Goal: Task Accomplishment & Management: Use online tool/utility

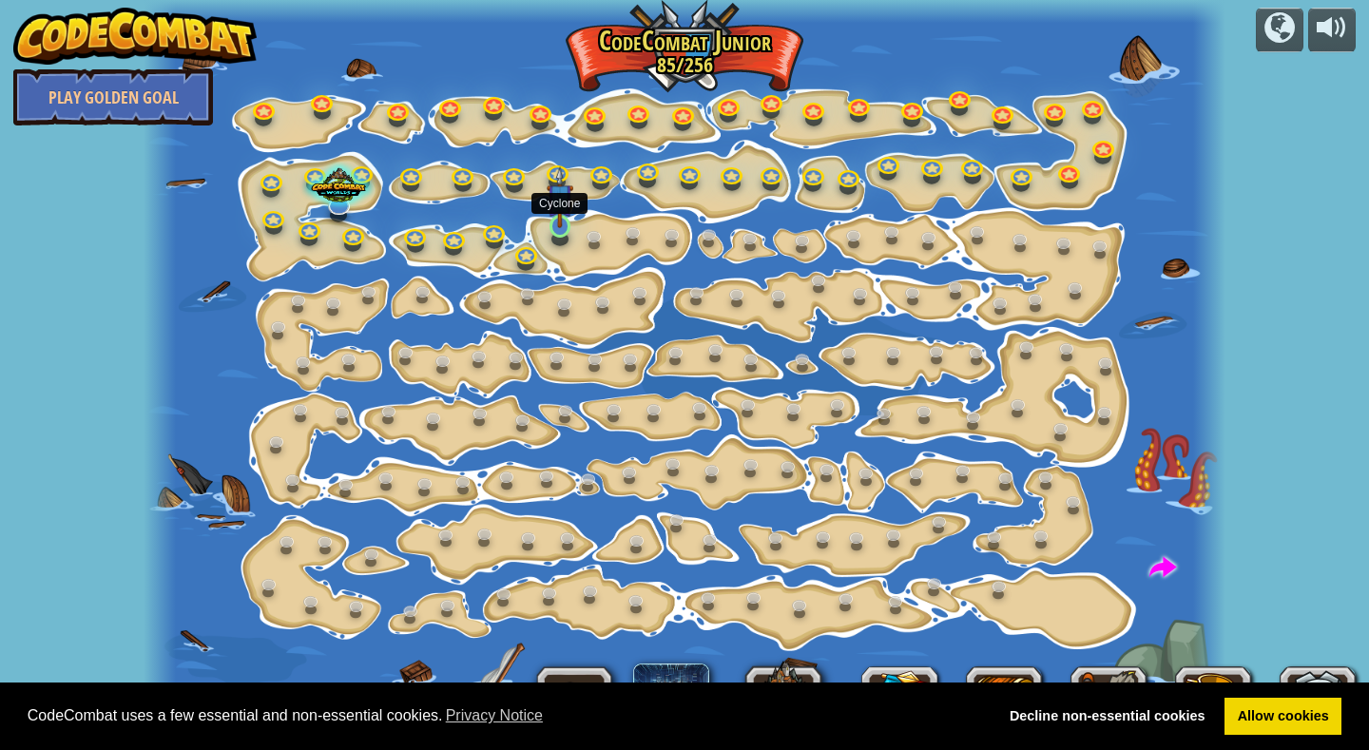
click at [560, 223] on img at bounding box center [560, 197] width 27 height 62
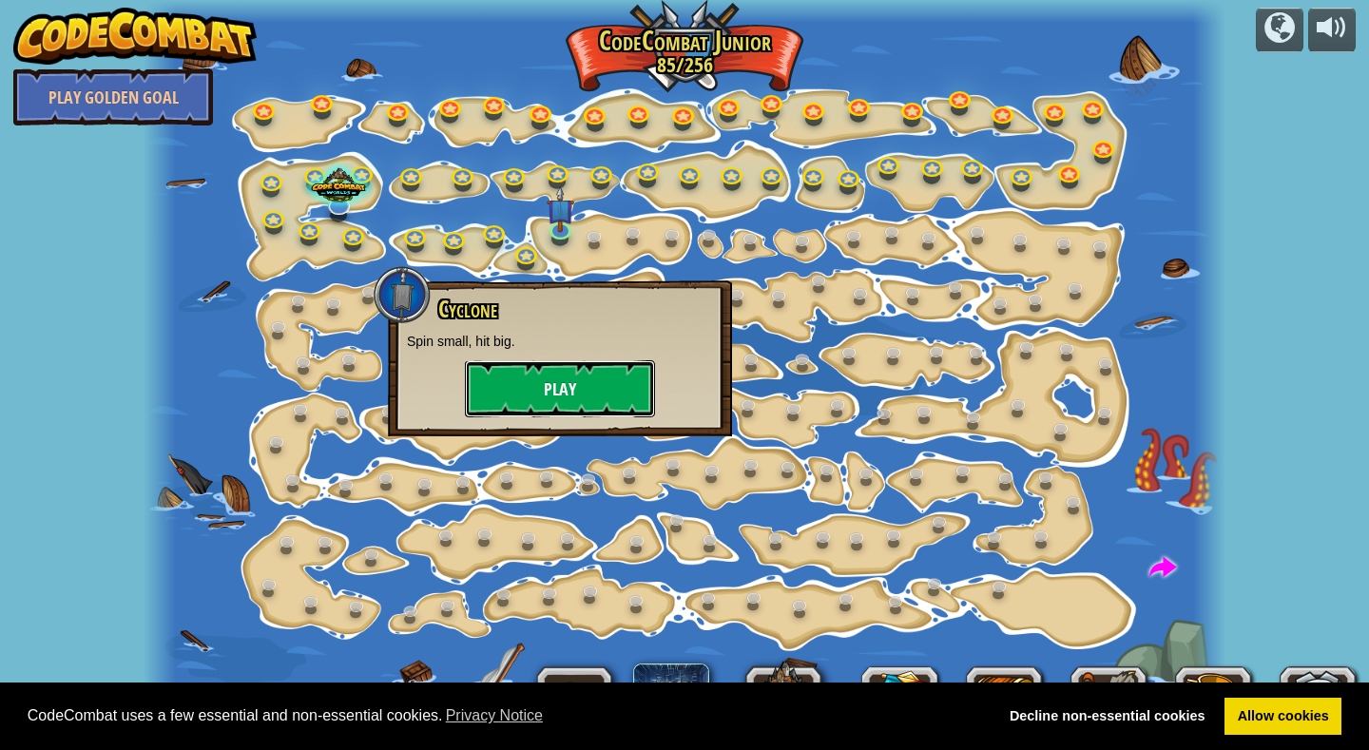
click at [573, 389] on button "Play" at bounding box center [560, 388] width 190 height 57
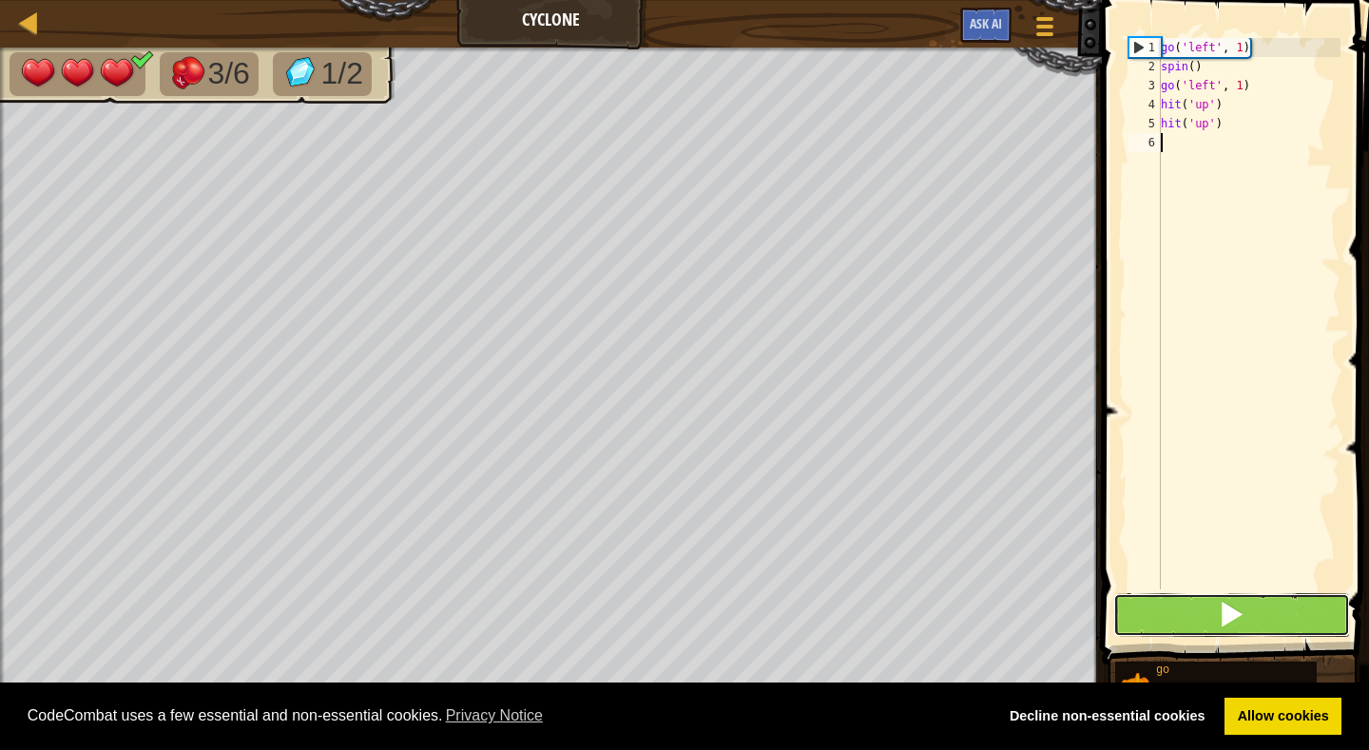
click at [1238, 616] on span at bounding box center [1231, 614] width 27 height 27
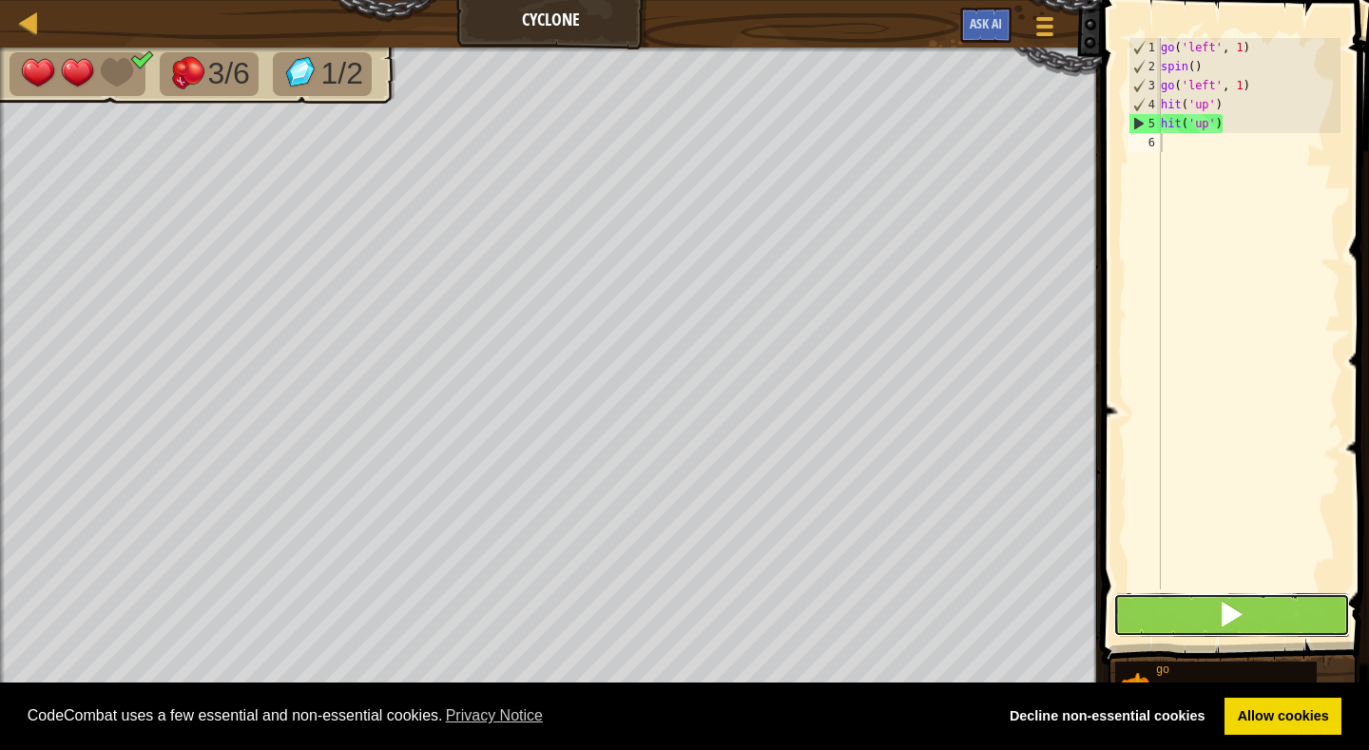
click at [1237, 616] on span at bounding box center [1231, 614] width 27 height 27
type textarea "g"
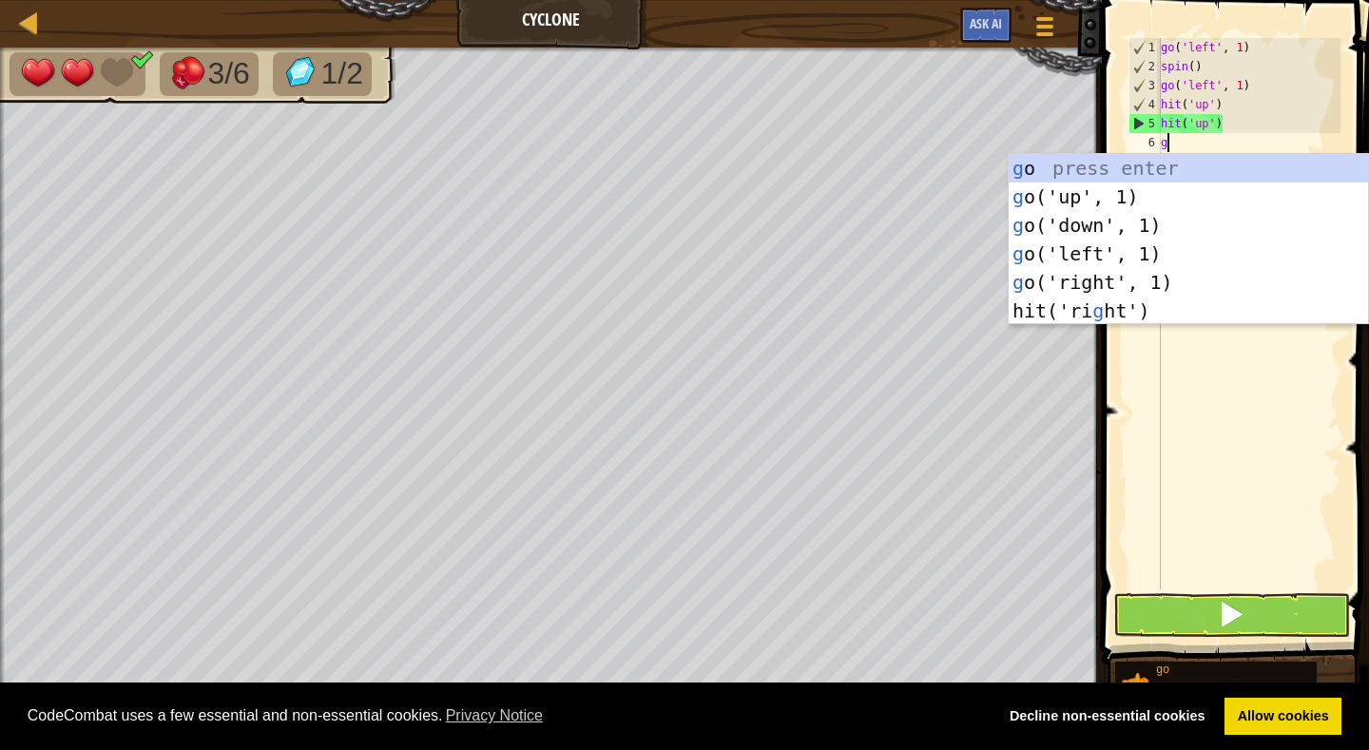
scroll to position [9, 0]
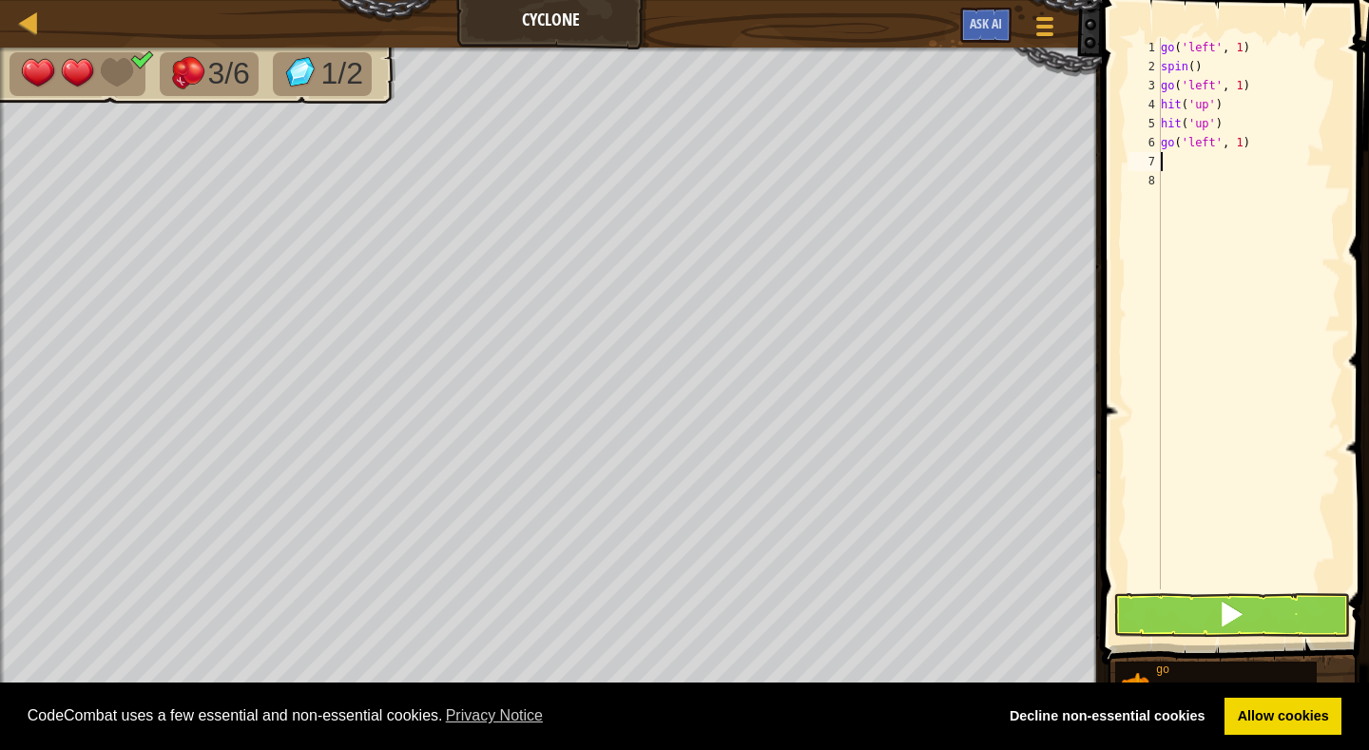
type textarea "s"
type textarea "g"
type textarea "h"
click at [1231, 614] on span at bounding box center [1231, 614] width 27 height 27
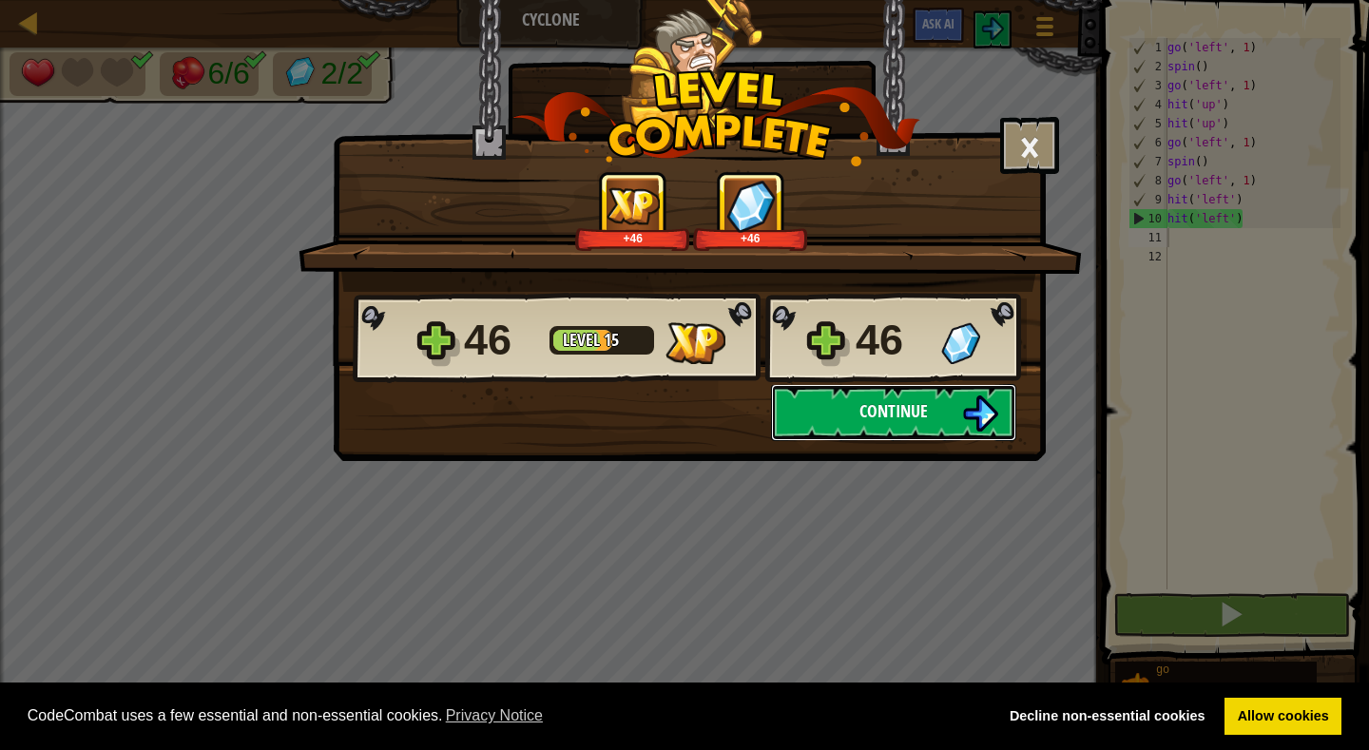
click at [873, 399] on span "Continue" at bounding box center [893, 411] width 68 height 24
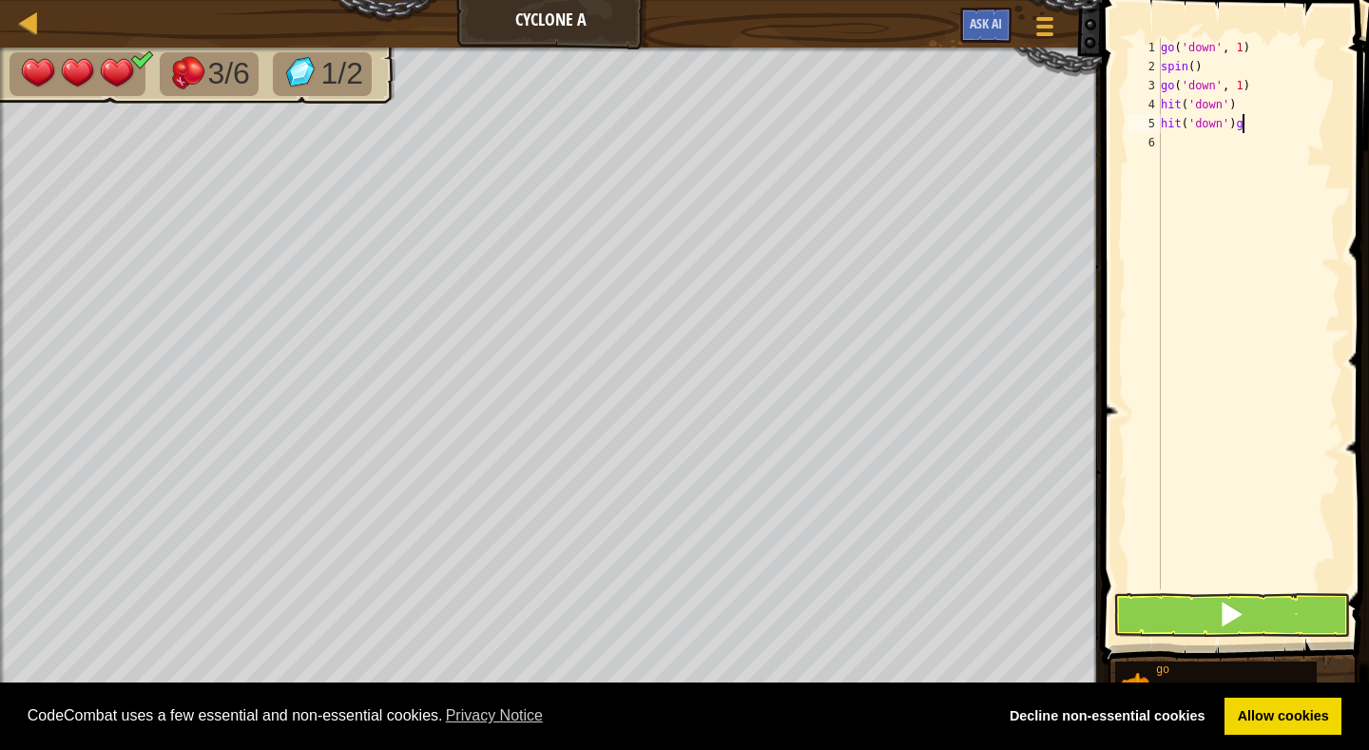
scroll to position [9, 6]
type textarea "hit('down')"
type textarea "g"
type textarea "s"
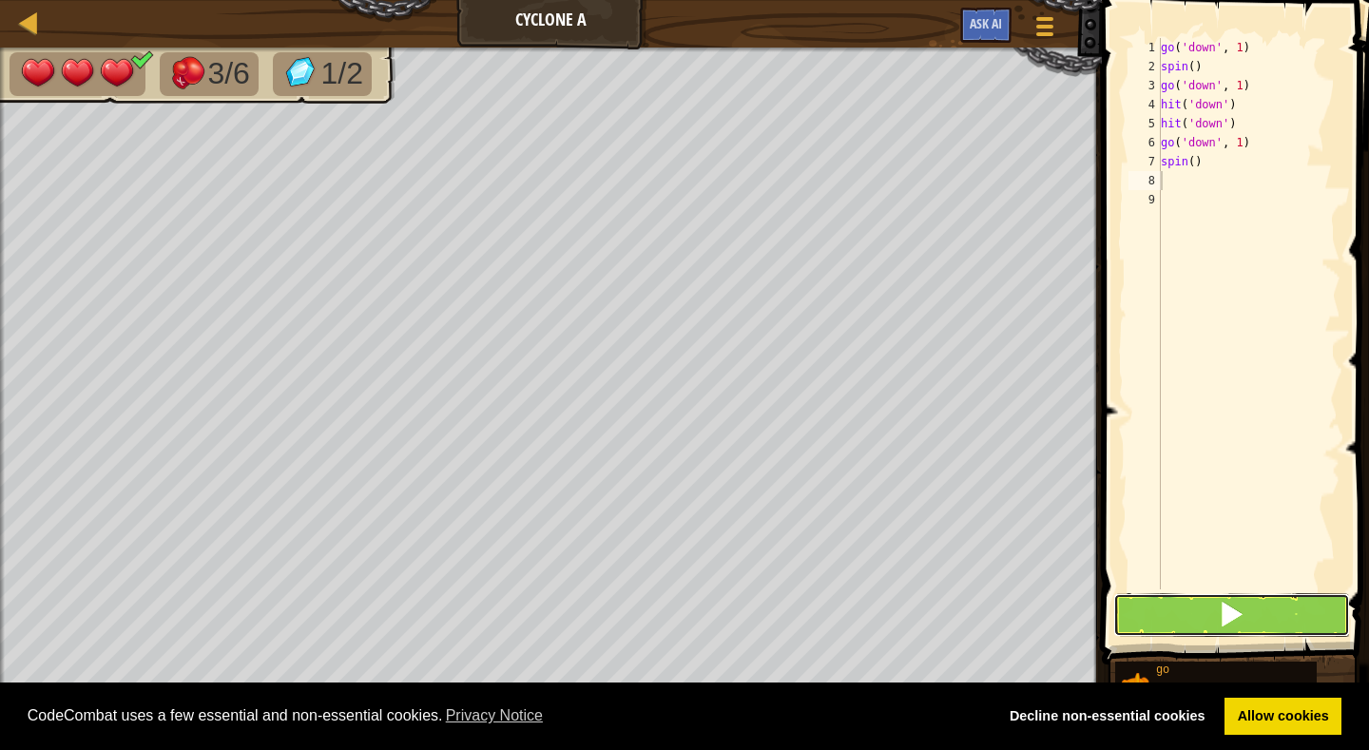
click at [1228, 606] on span at bounding box center [1231, 614] width 27 height 27
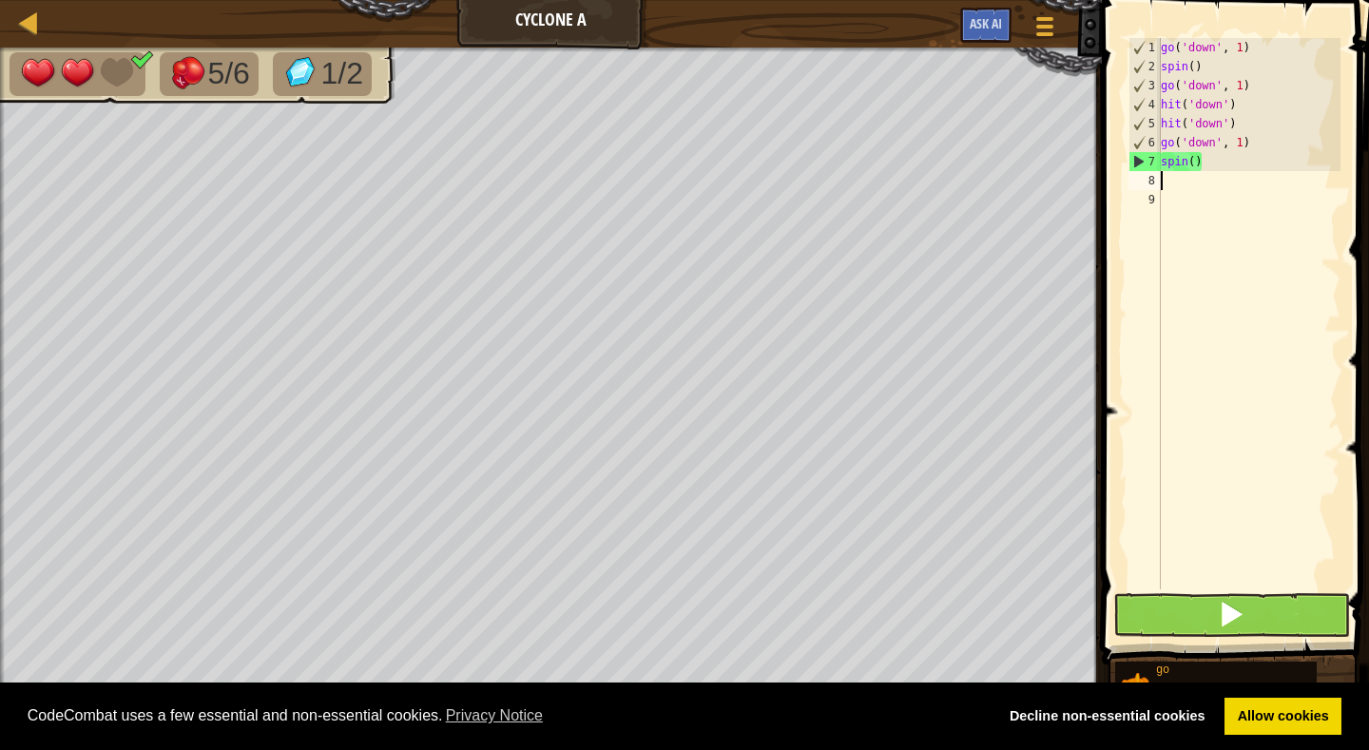
type textarea "g"
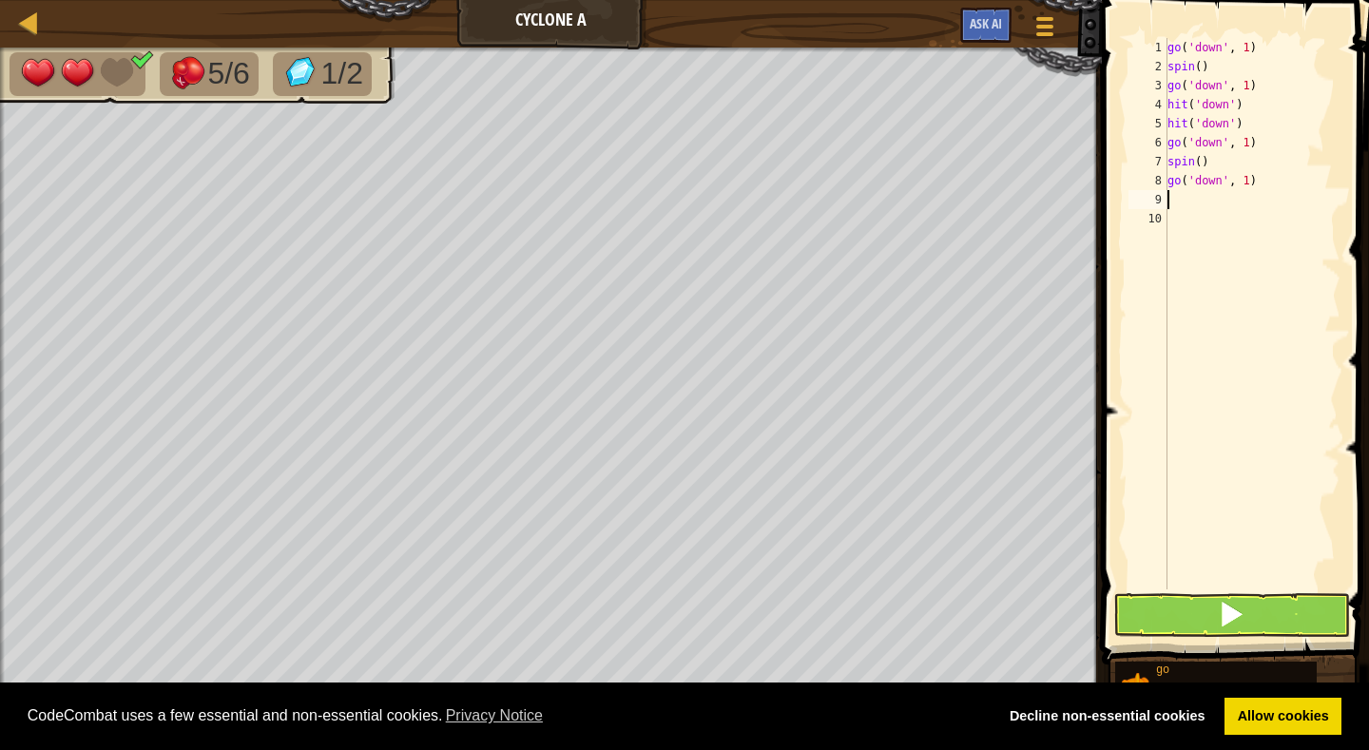
type textarea "h"
click at [1230, 611] on span at bounding box center [1231, 614] width 27 height 27
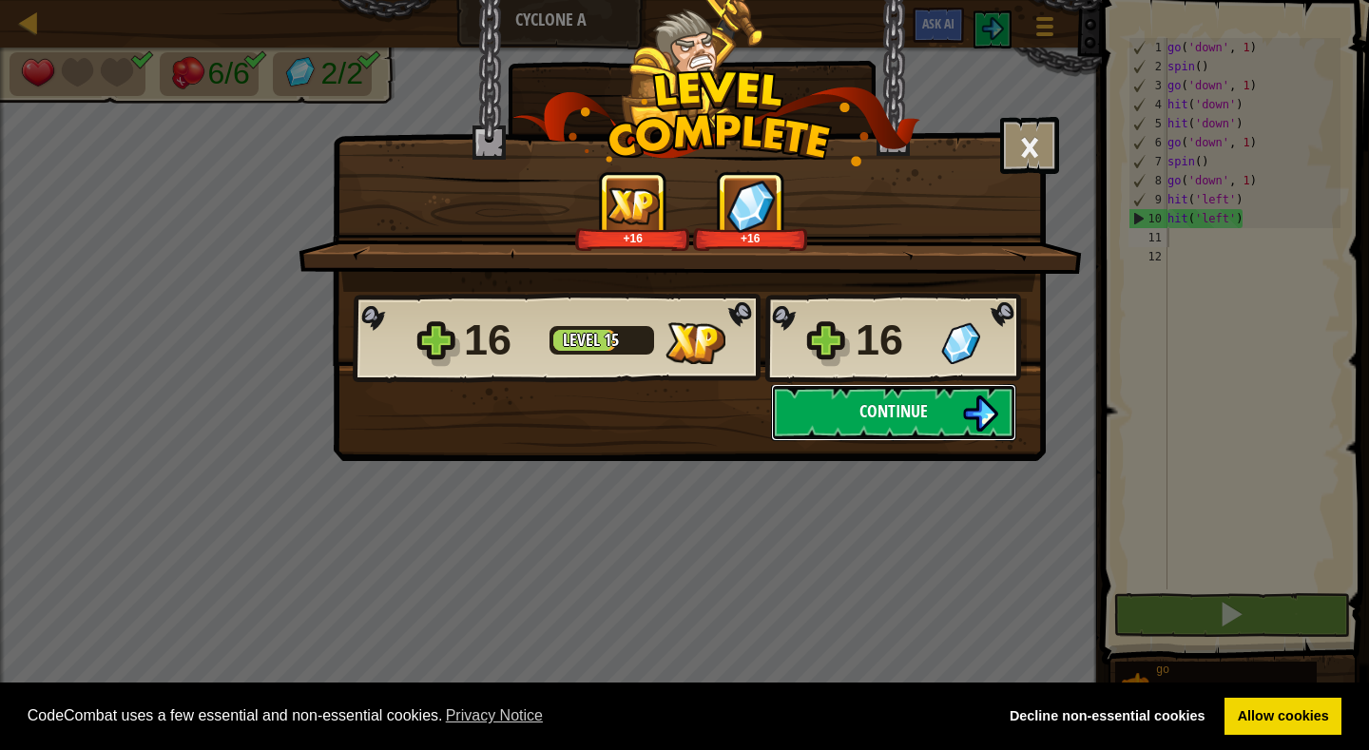
click at [908, 406] on span "Continue" at bounding box center [893, 411] width 68 height 24
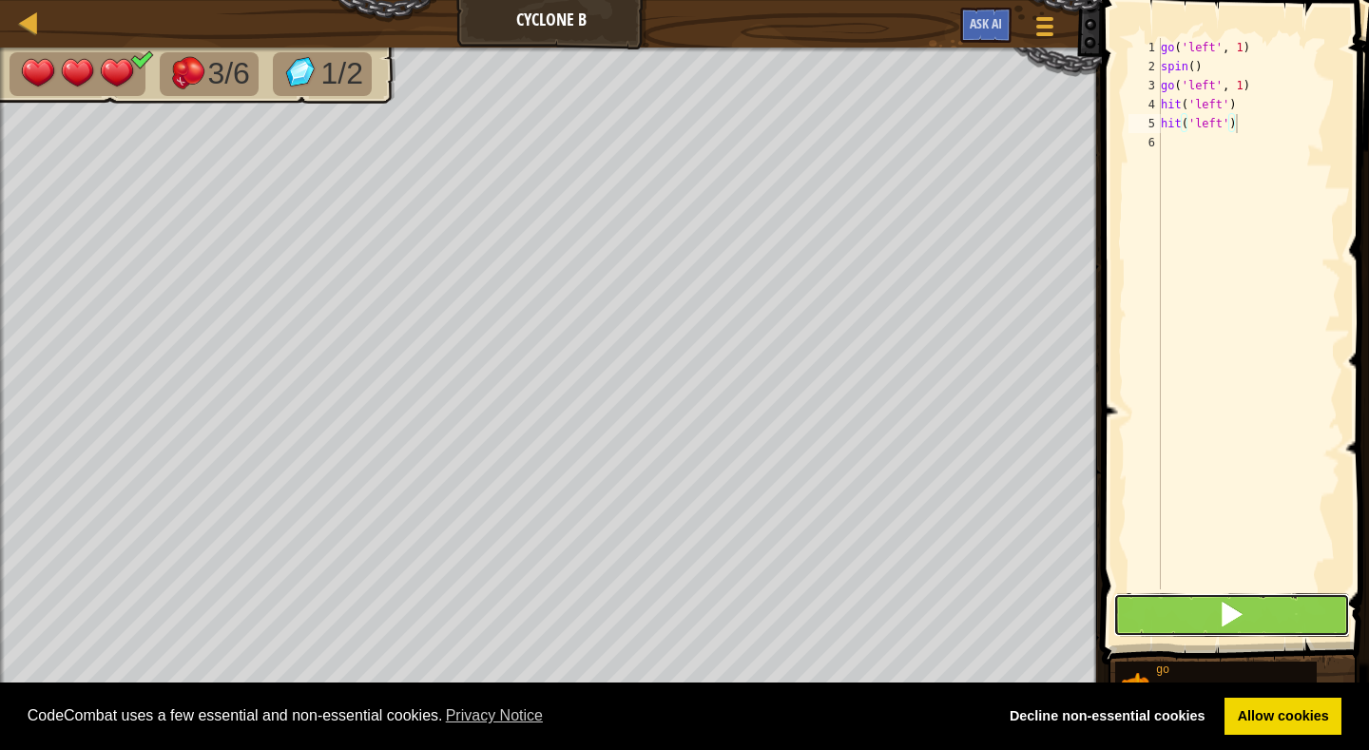
click at [1232, 616] on span at bounding box center [1231, 614] width 27 height 27
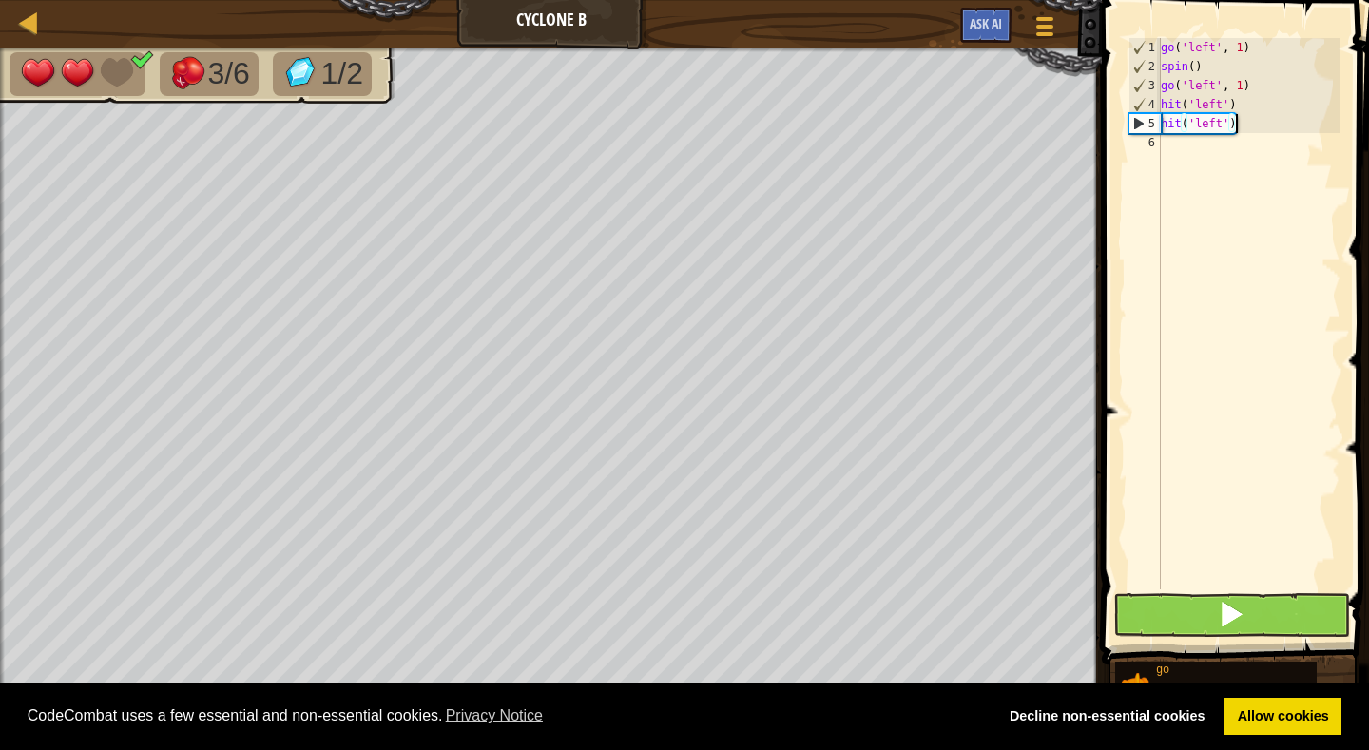
scroll to position [9, 6]
type textarea "hit('left')"
type textarea "g"
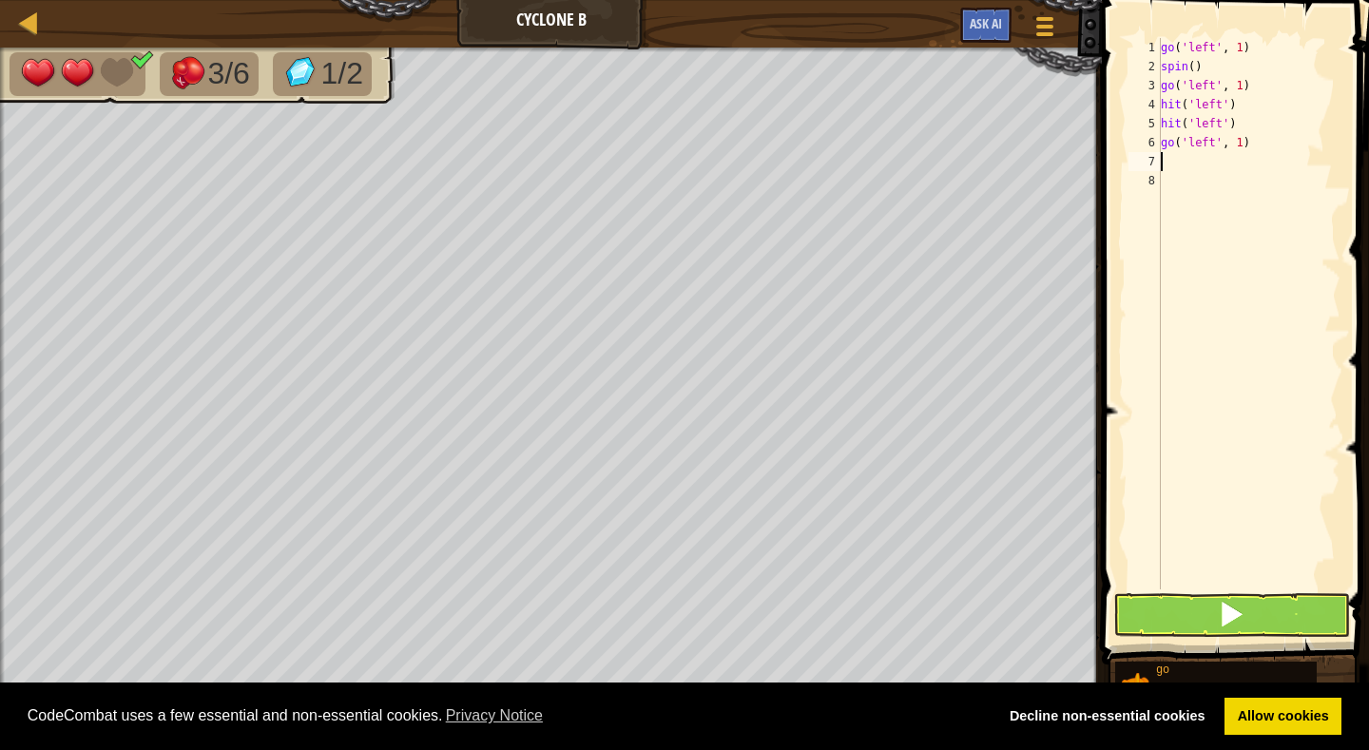
type textarea "s"
type textarea "g"
type textarea "h"
click at [1223, 608] on span at bounding box center [1231, 614] width 27 height 27
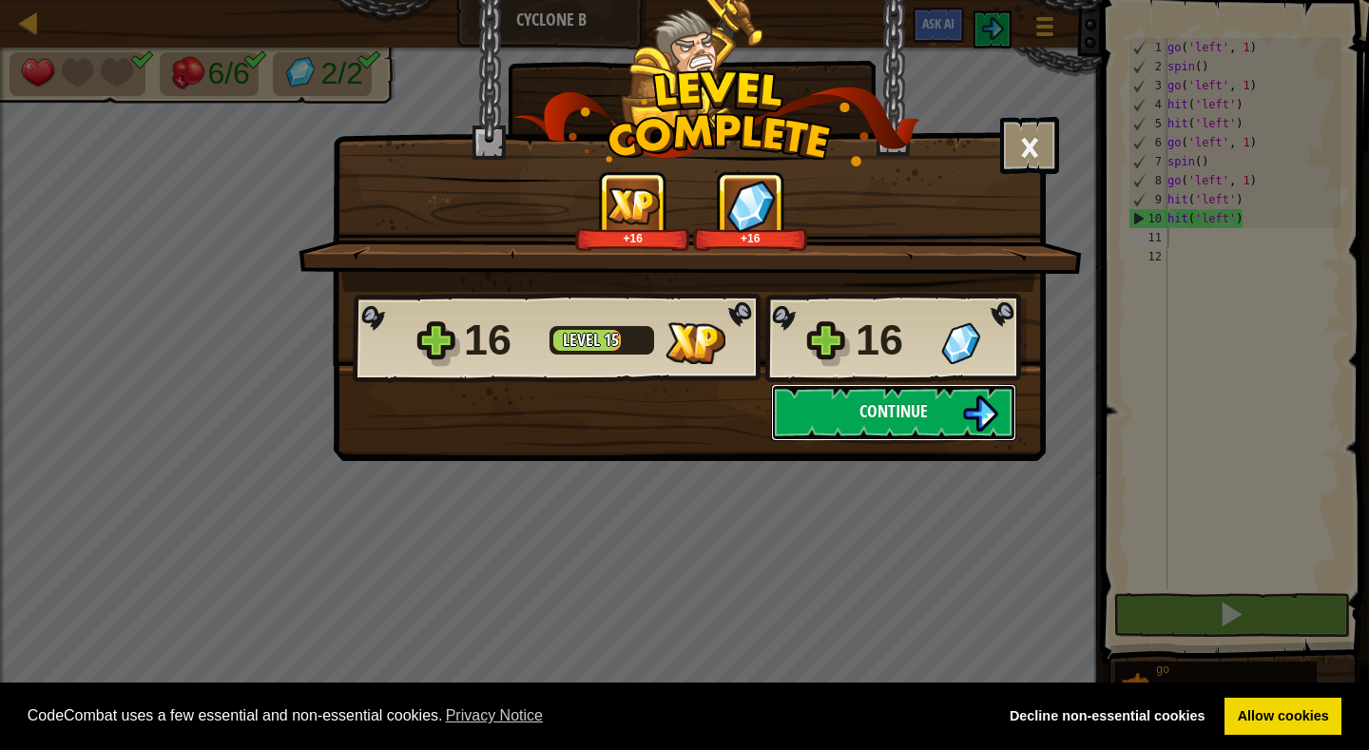
click at [889, 402] on span "Continue" at bounding box center [893, 411] width 68 height 24
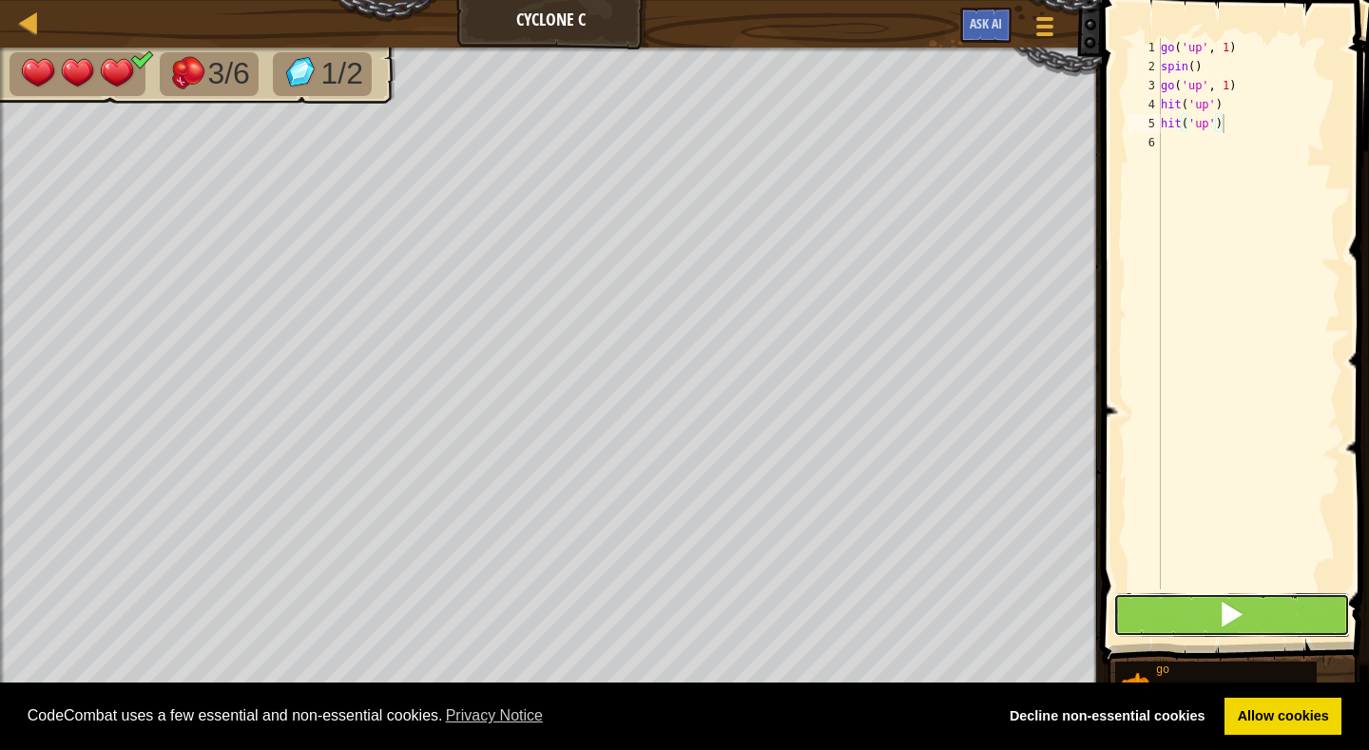
click at [1223, 607] on span at bounding box center [1231, 614] width 27 height 27
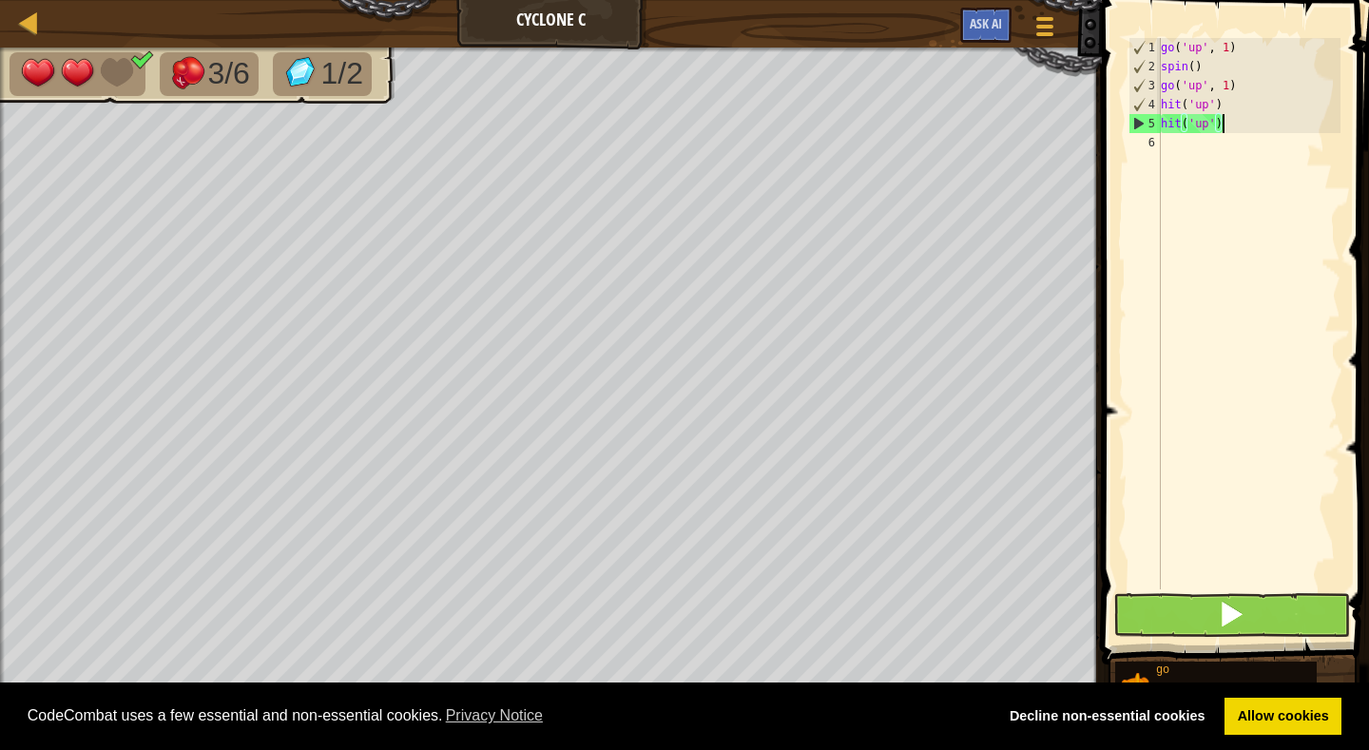
scroll to position [9, 5]
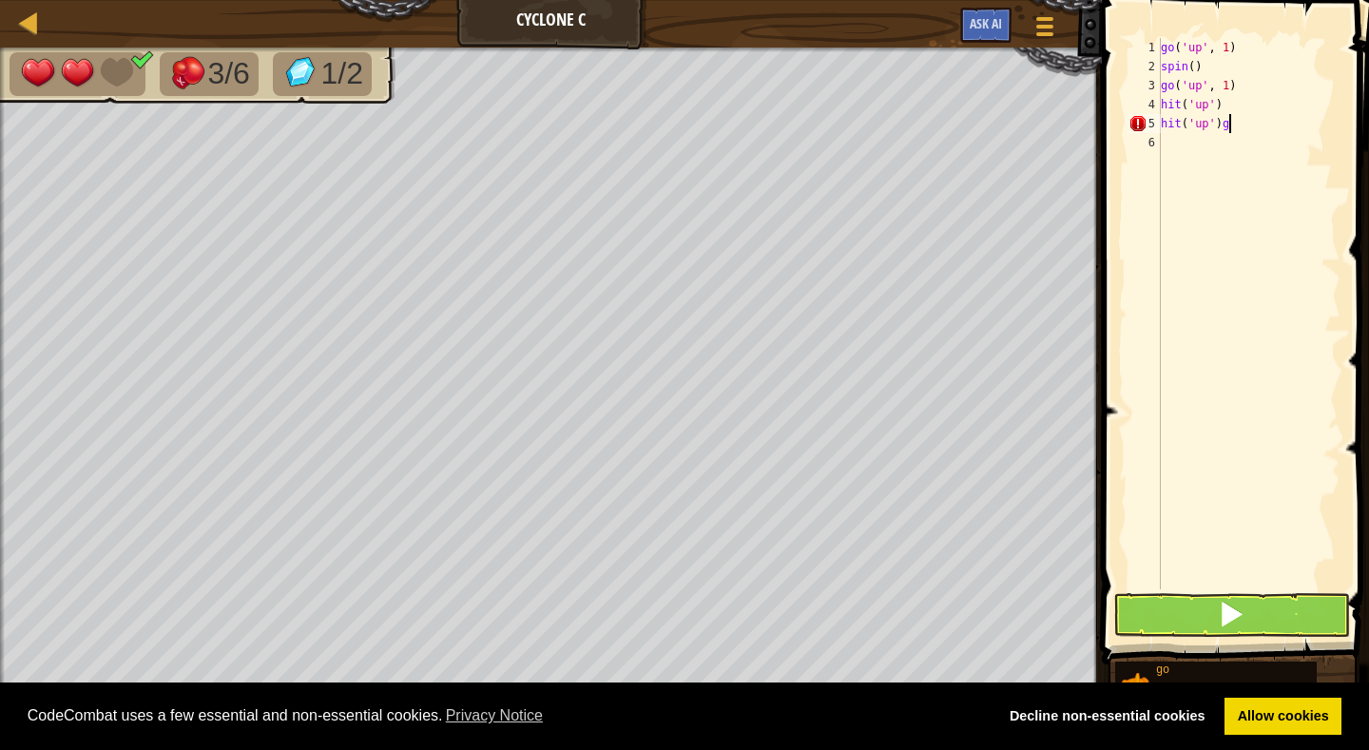
type textarea "hit('up')"
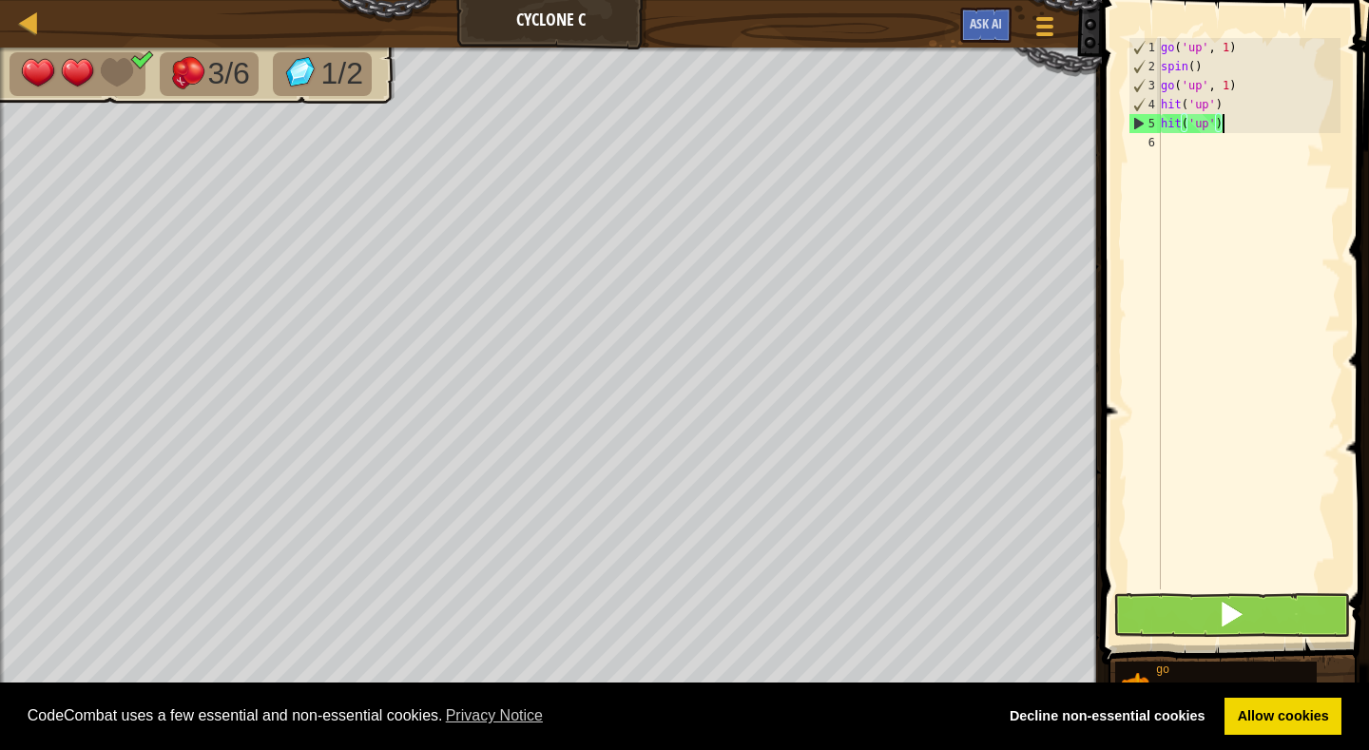
scroll to position [9, 0]
type textarea "g"
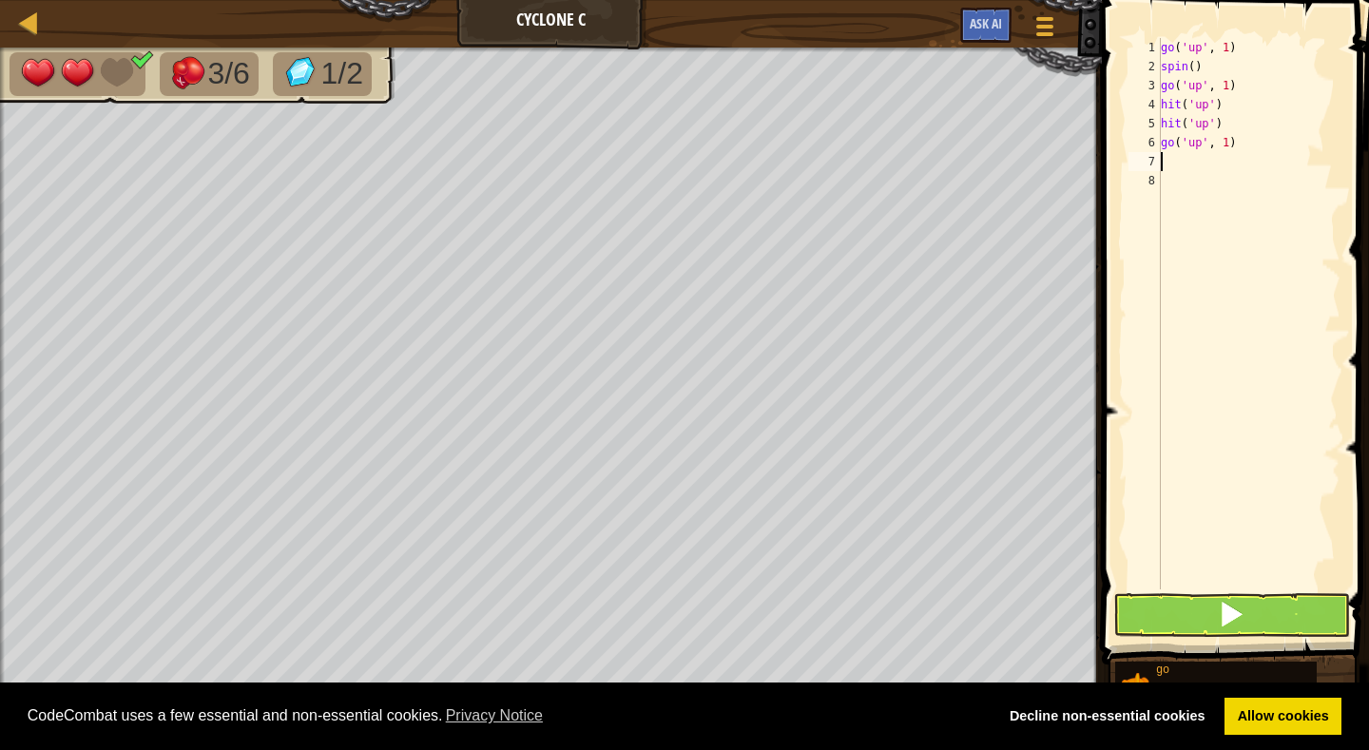
type textarea "s"
type textarea "g"
type textarea "h"
click at [1230, 609] on span at bounding box center [1231, 614] width 27 height 27
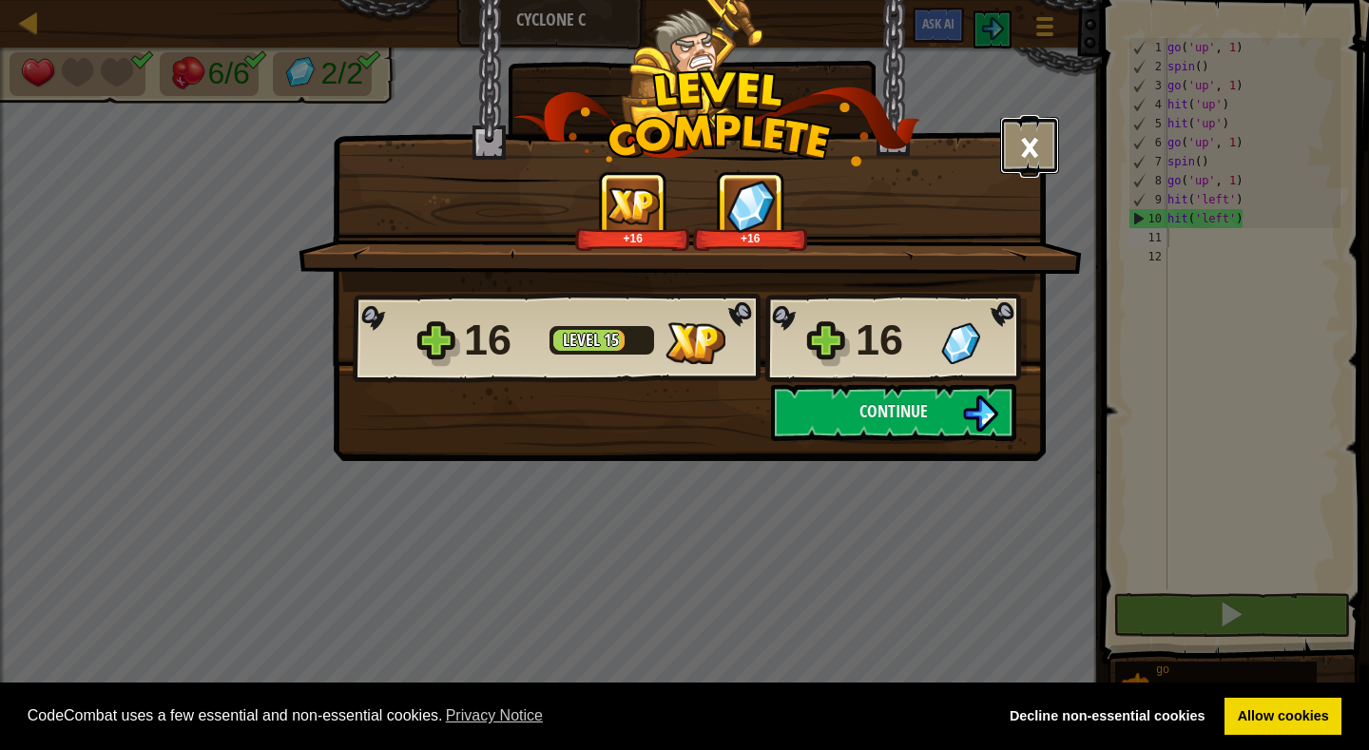
click at [1033, 143] on button "×" at bounding box center [1029, 145] width 59 height 57
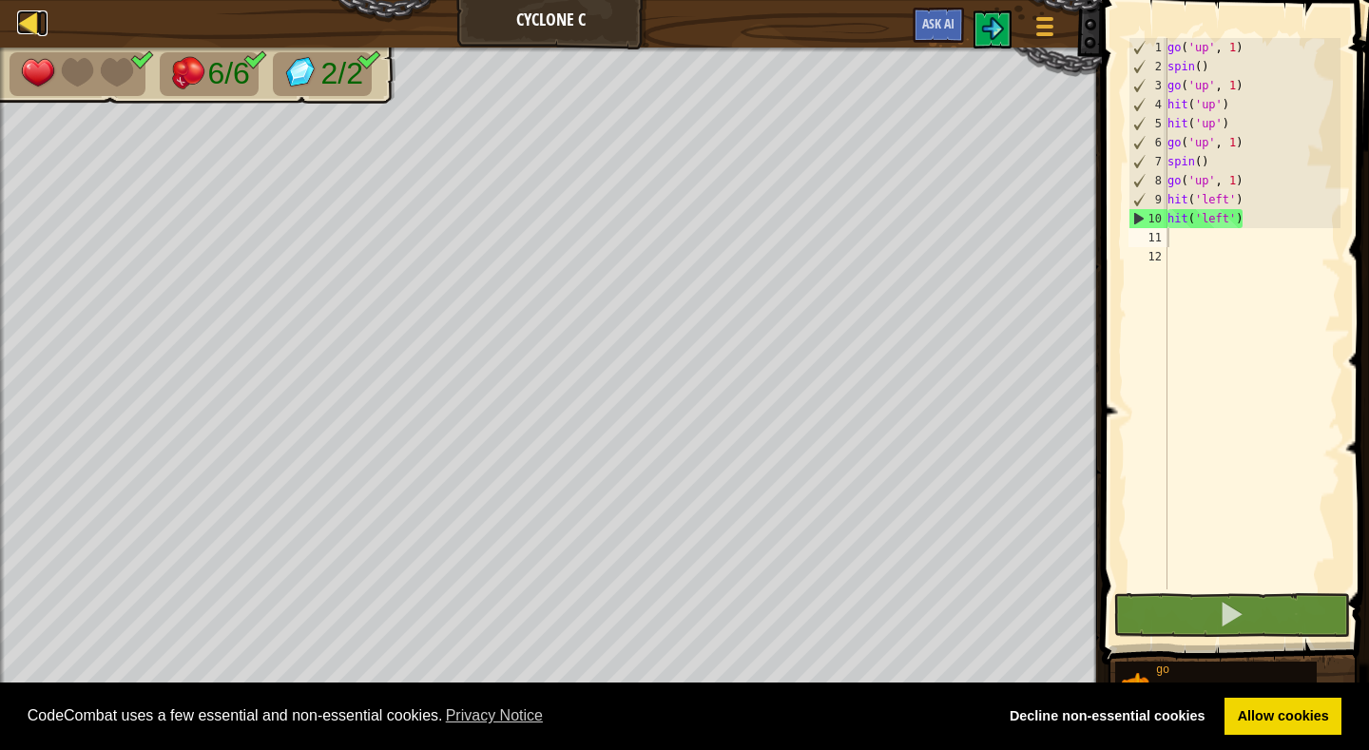
click at [29, 26] on div at bounding box center [29, 22] width 24 height 24
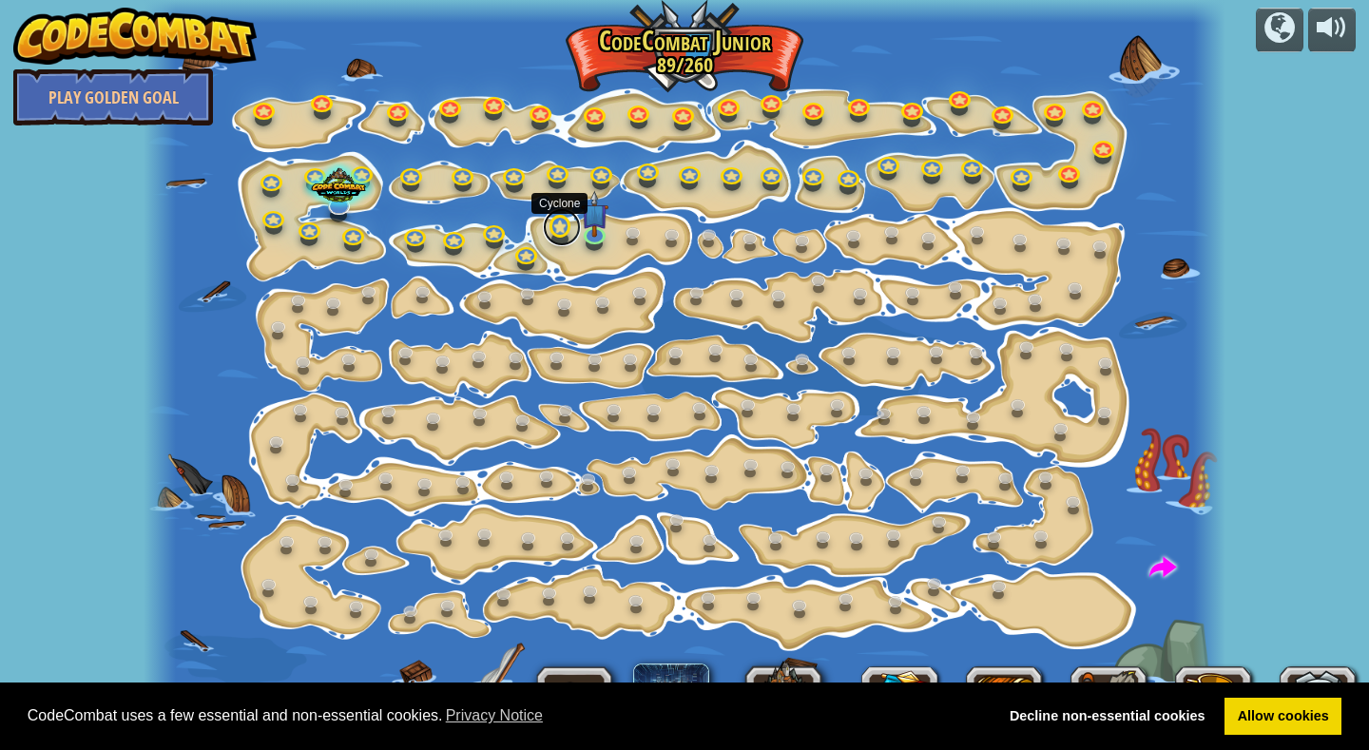
click at [560, 224] on link at bounding box center [562, 227] width 38 height 38
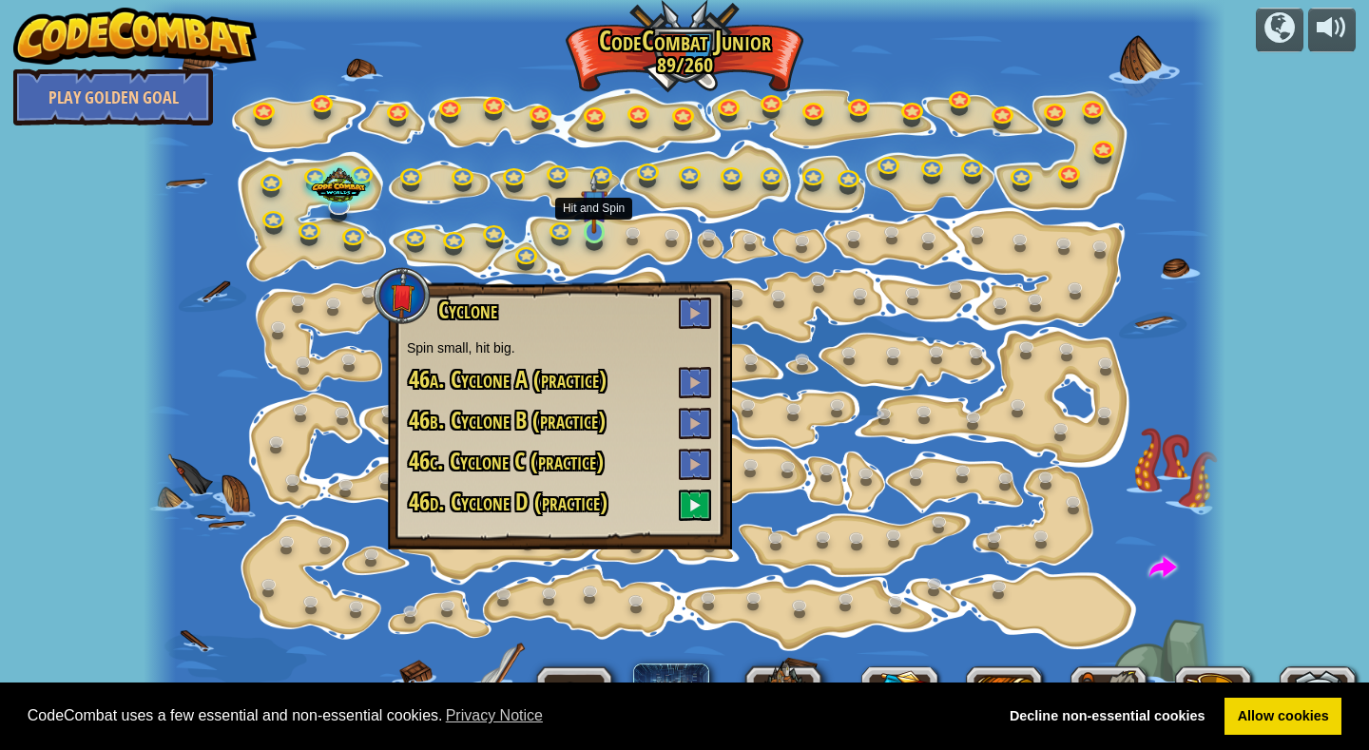
click at [598, 231] on img at bounding box center [594, 203] width 27 height 62
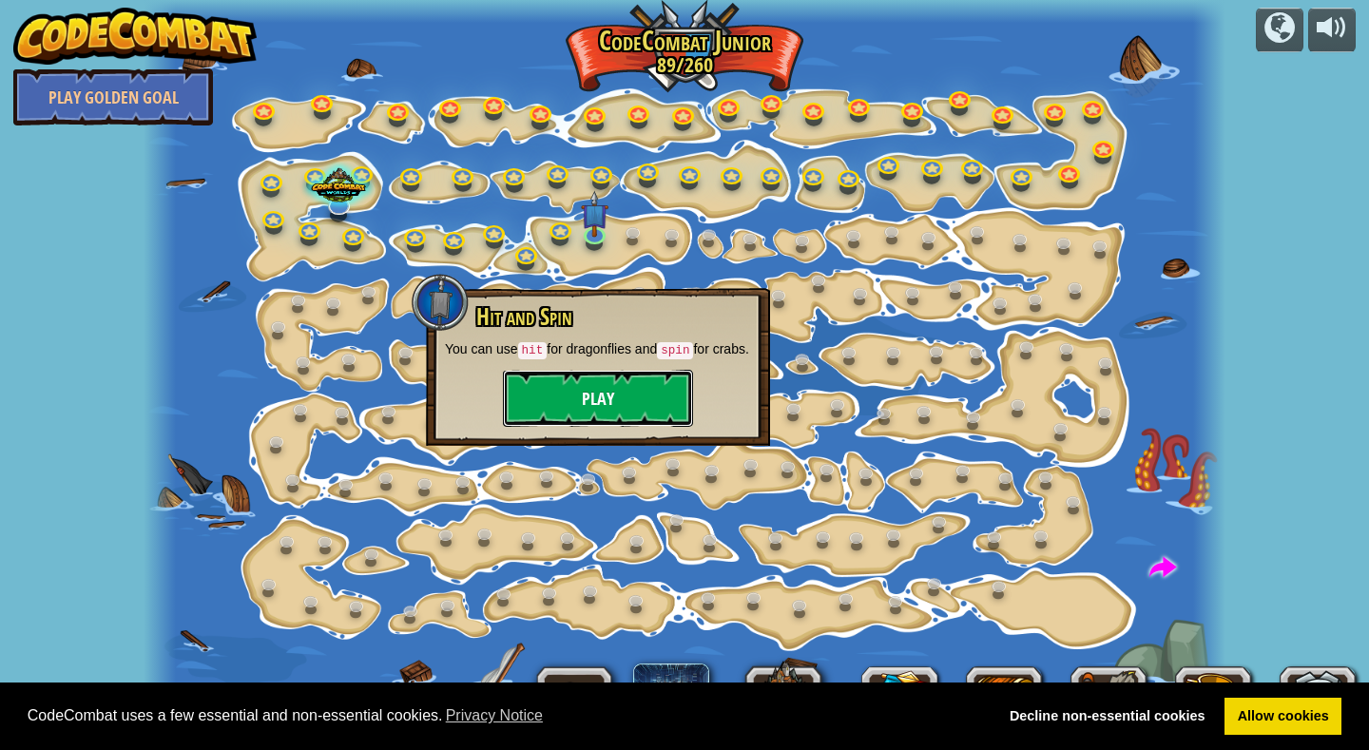
click at [596, 414] on button "Play" at bounding box center [598, 398] width 190 height 57
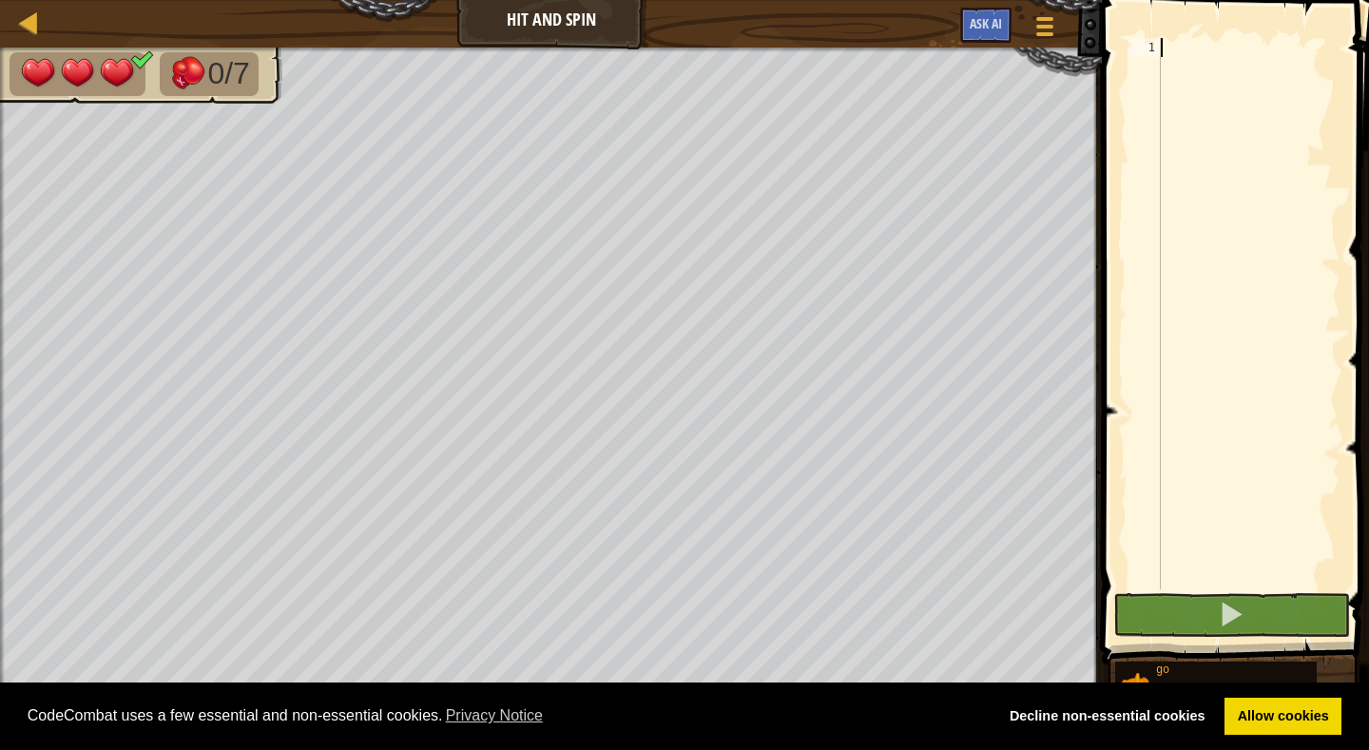
type textarea "g"
type textarea "h"
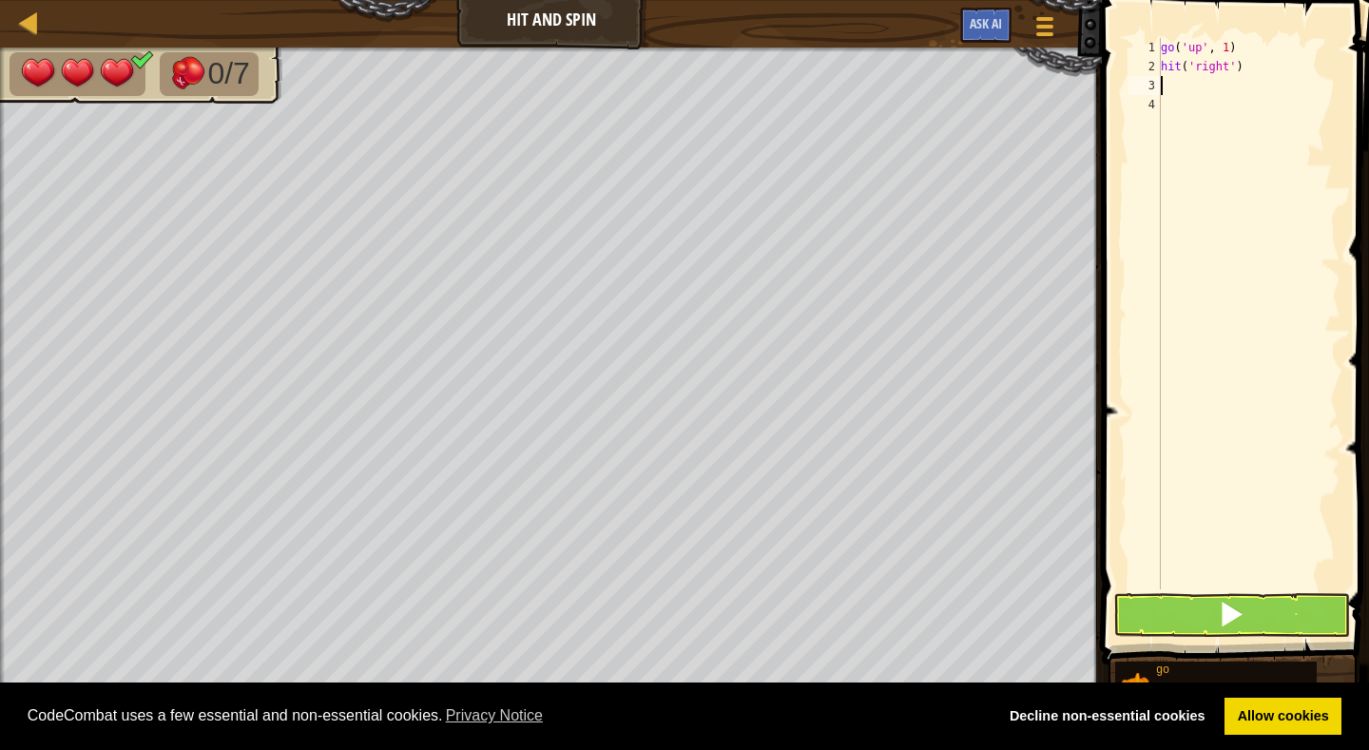
type textarea "h"
click at [1225, 616] on span at bounding box center [1231, 614] width 27 height 27
type textarea "s"
click at [1224, 606] on span at bounding box center [1231, 614] width 27 height 27
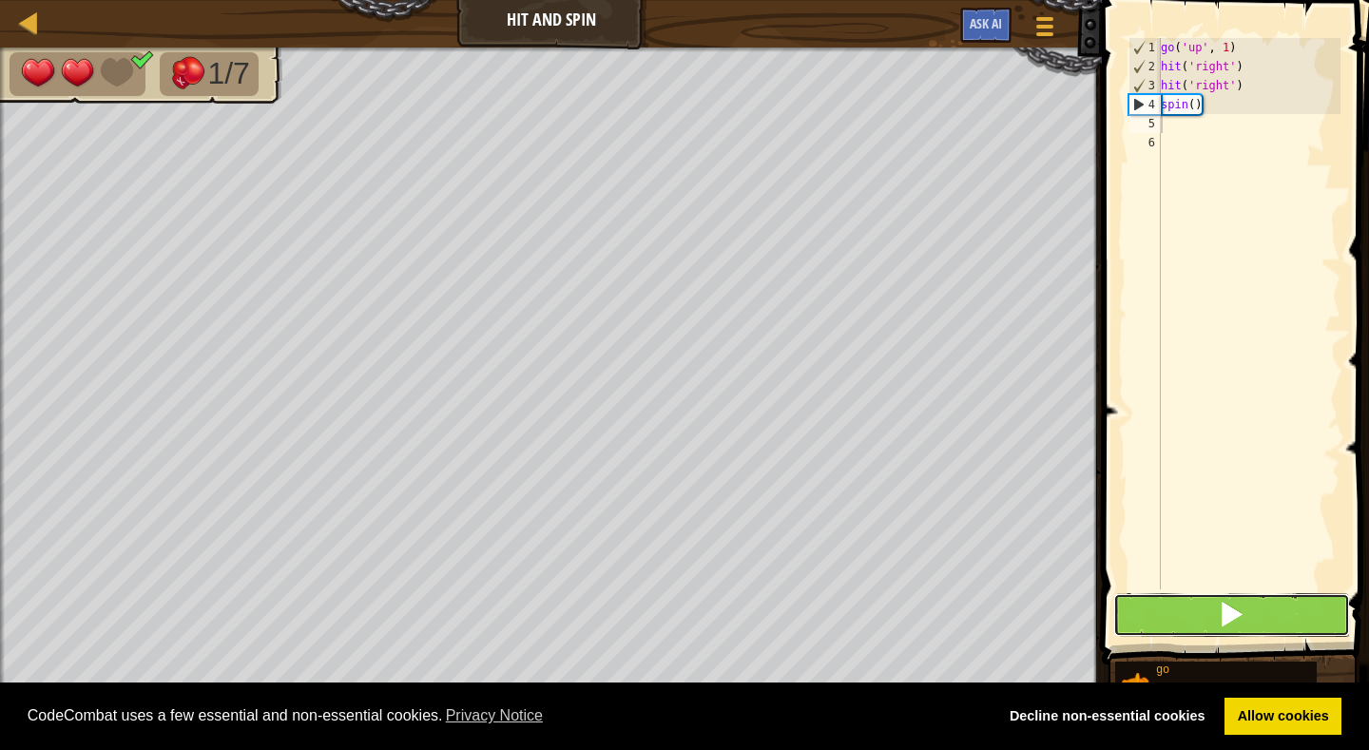
click at [1224, 615] on span at bounding box center [1231, 614] width 27 height 27
type textarea "spin()"
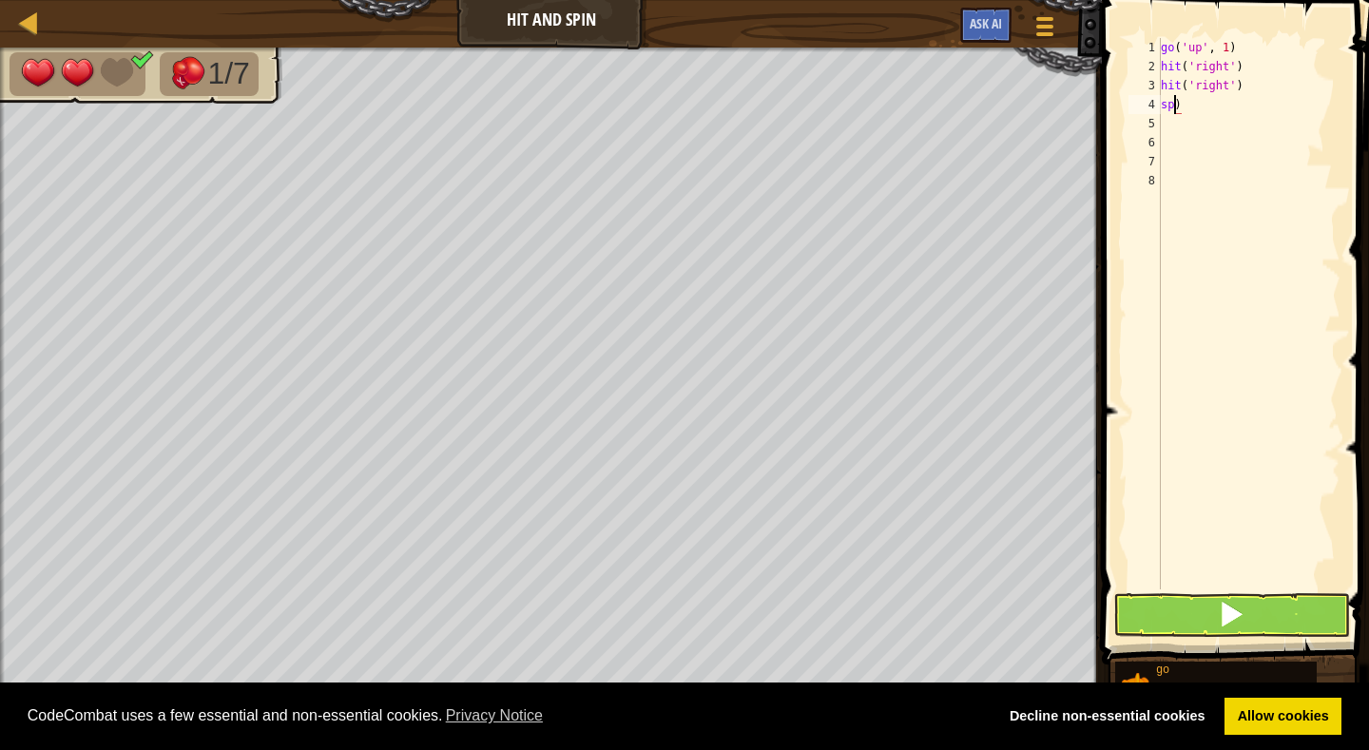
type textarea ")"
type textarea "g"
type textarea "s"
click at [1230, 606] on span at bounding box center [1231, 614] width 27 height 27
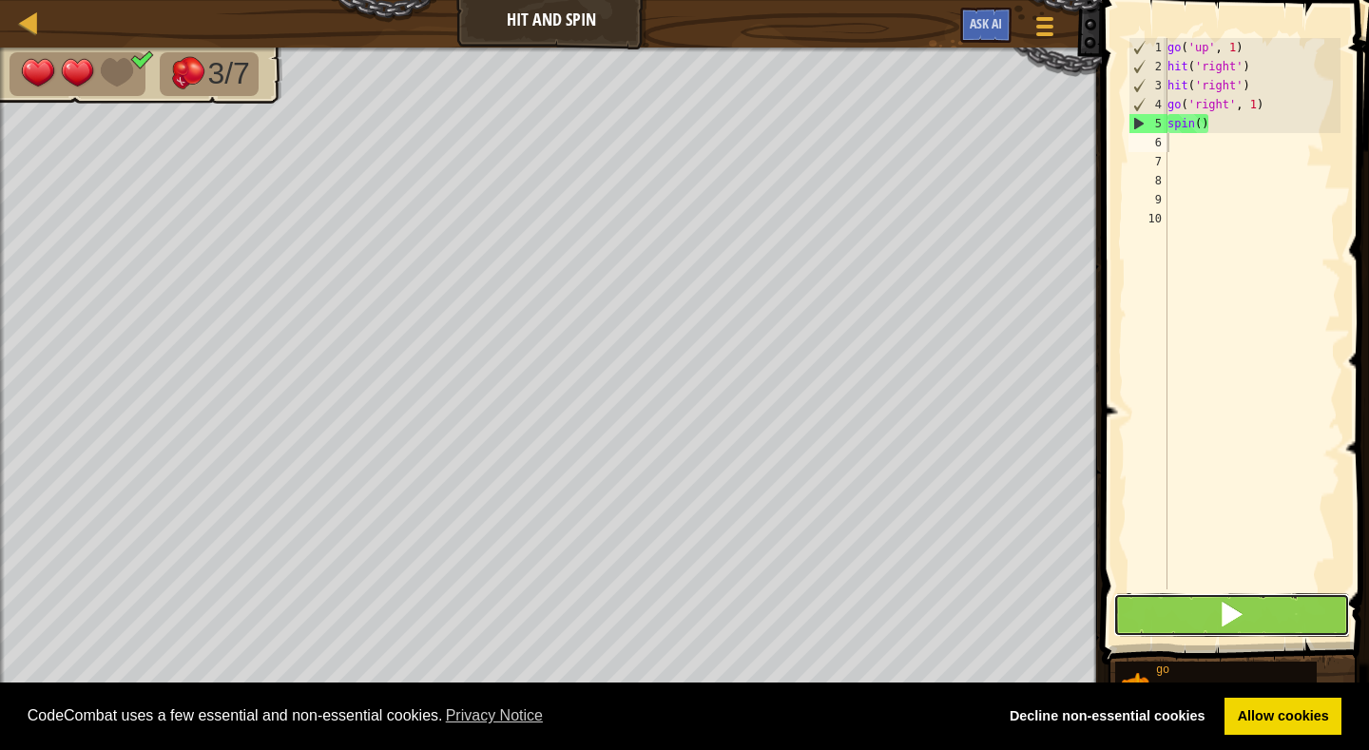
click at [1230, 605] on span at bounding box center [1231, 614] width 27 height 27
type textarea "g"
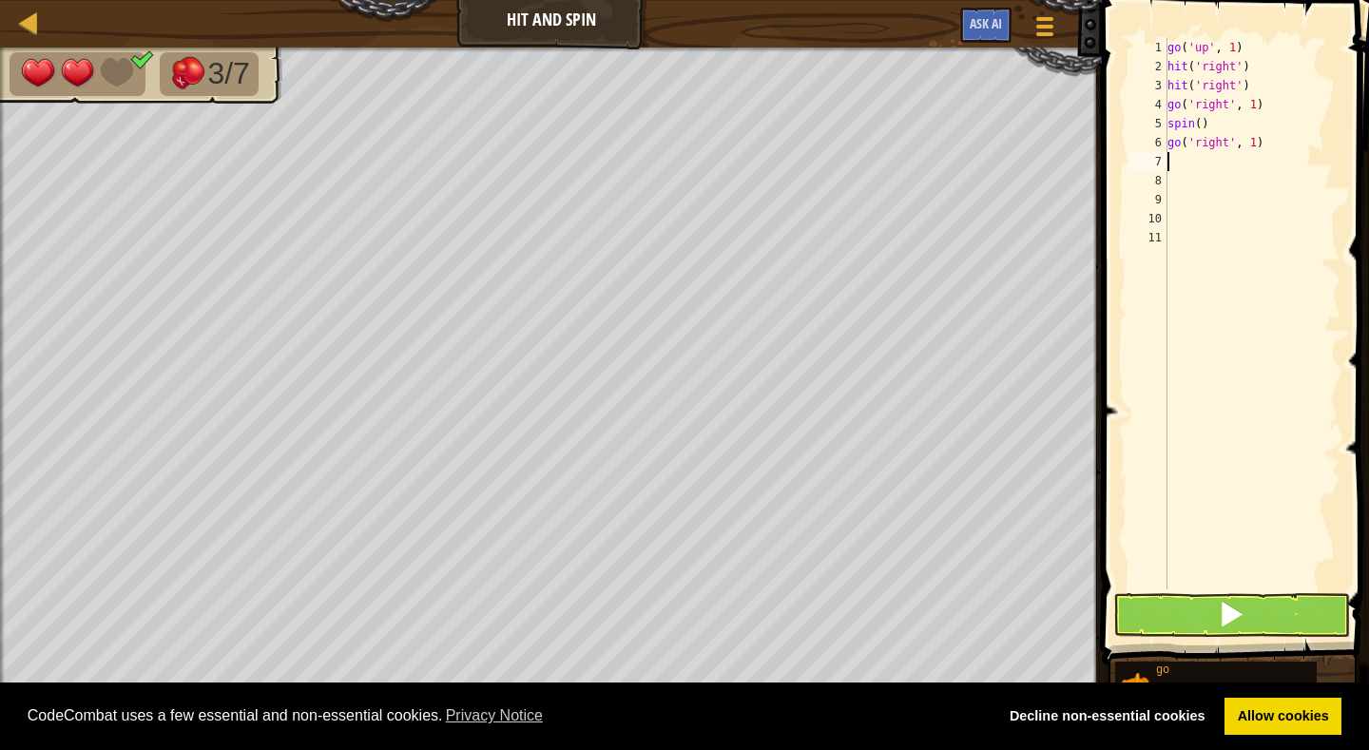
type textarea "h"
type textarea "s"
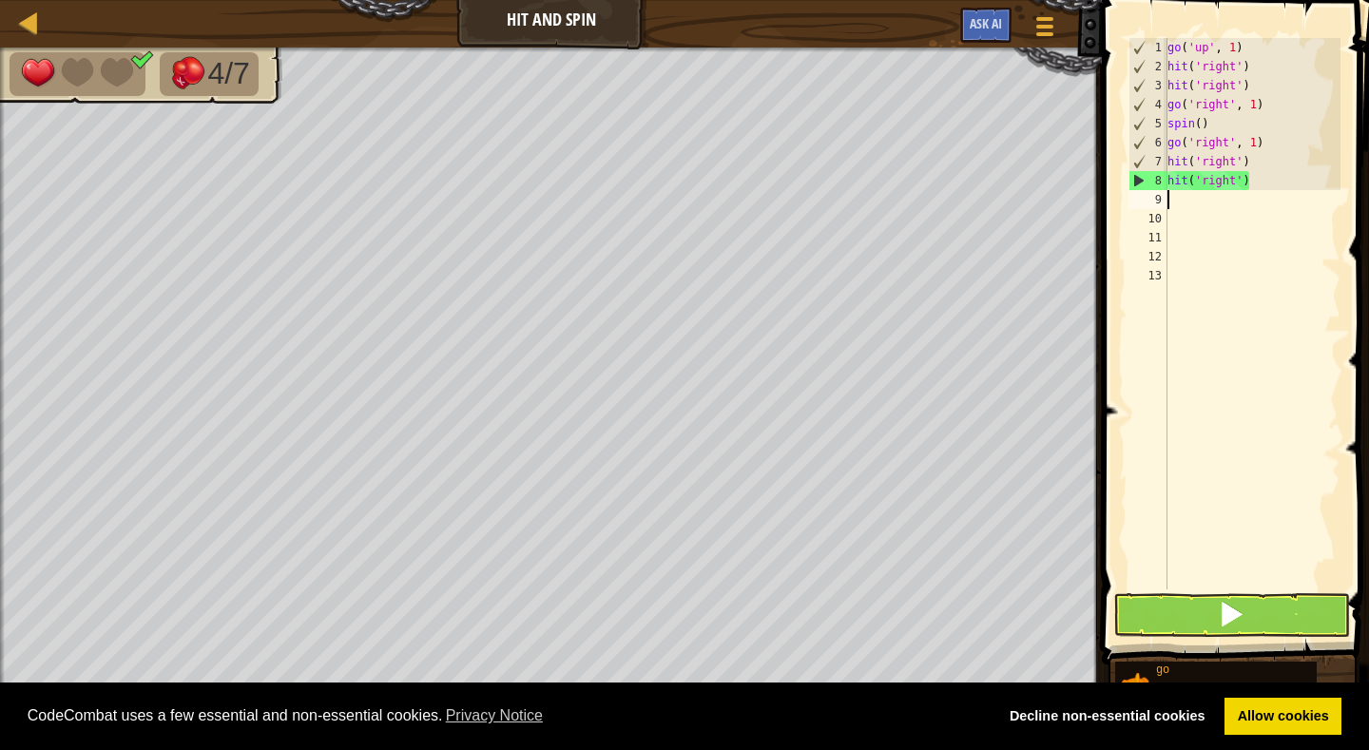
type textarea "h"
